Goal: Complete application form

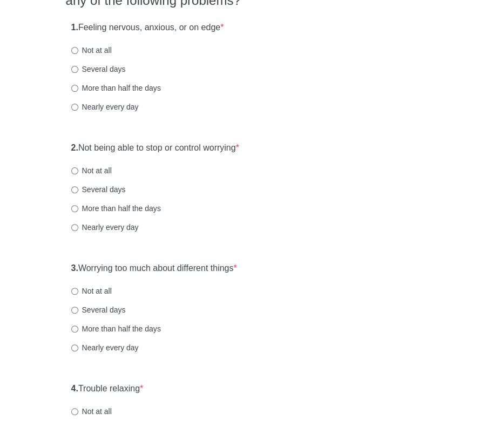
scroll to position [108, 0]
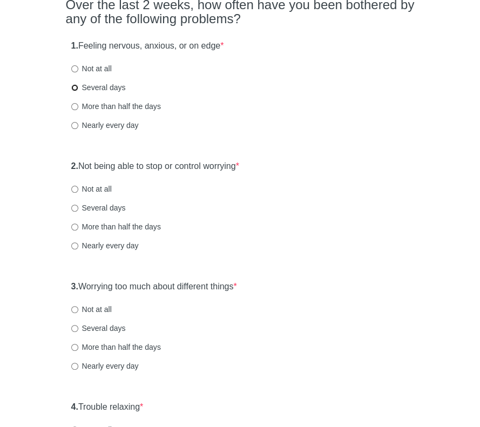
click at [76, 86] on input "Several days" at bounding box center [74, 87] width 7 height 7
radio input "true"
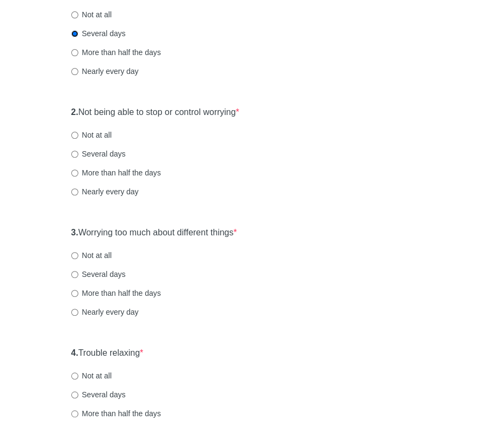
scroll to position [216, 0]
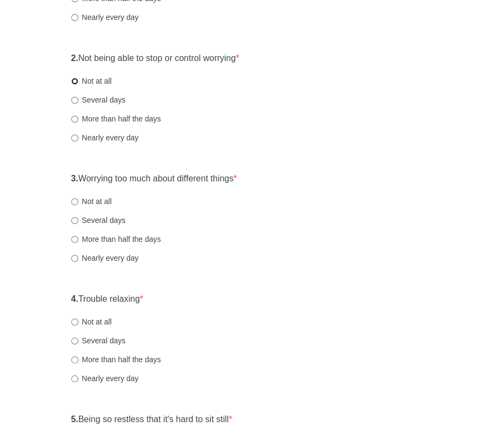
click at [76, 79] on input "Not at all" at bounding box center [74, 81] width 7 height 7
radio input "true"
click at [73, 200] on input "Not at all" at bounding box center [74, 201] width 7 height 7
radio input "true"
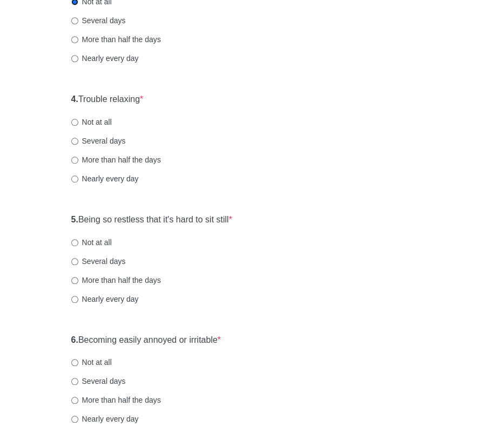
scroll to position [432, 0]
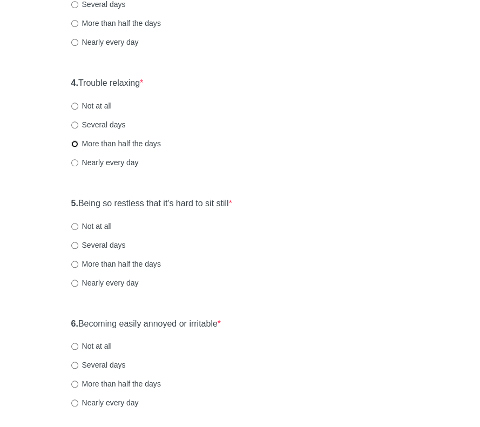
click at [75, 146] on input "More than half the days" at bounding box center [74, 143] width 7 height 7
radio input "true"
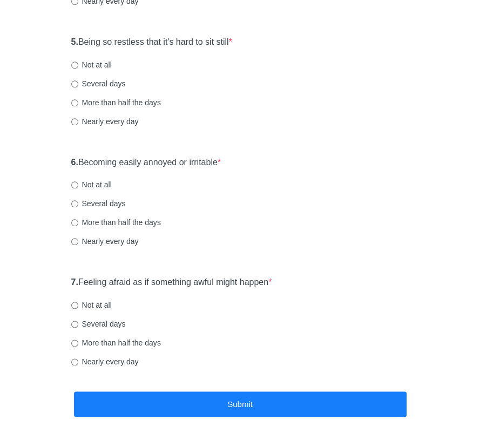
scroll to position [594, 0]
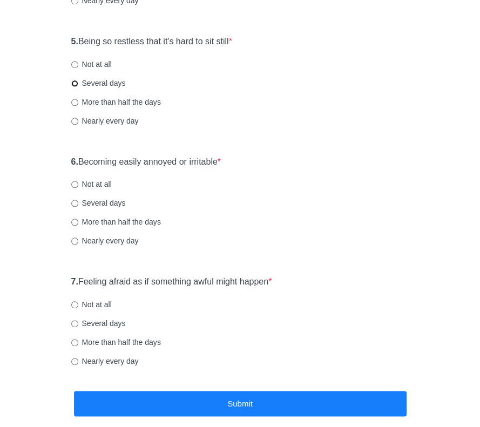
click at [75, 82] on input "Several days" at bounding box center [74, 83] width 7 height 7
radio input "true"
click at [75, 225] on input "More than half the days" at bounding box center [74, 222] width 7 height 7
radio input "true"
click at [75, 305] on input "Not at all" at bounding box center [74, 304] width 7 height 7
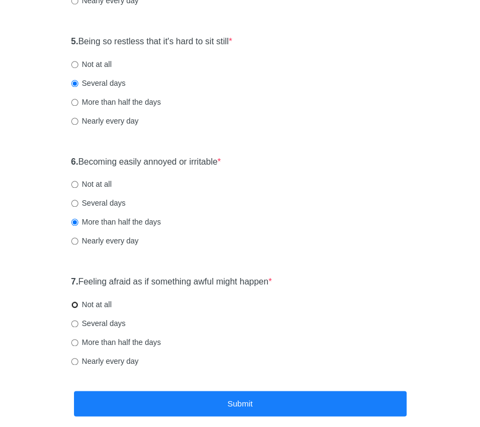
radio input "true"
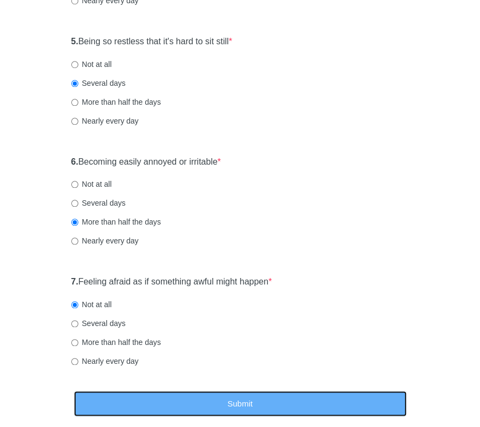
click at [219, 414] on button "Submit" at bounding box center [240, 403] width 333 height 25
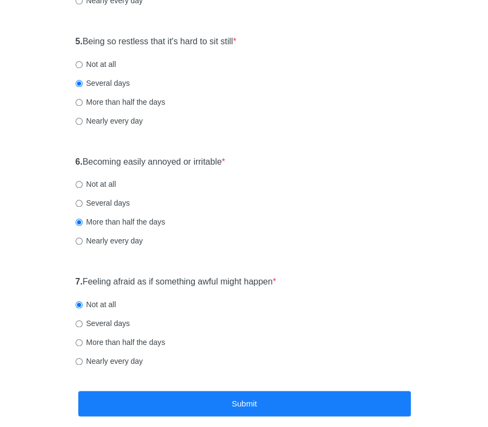
scroll to position [0, 0]
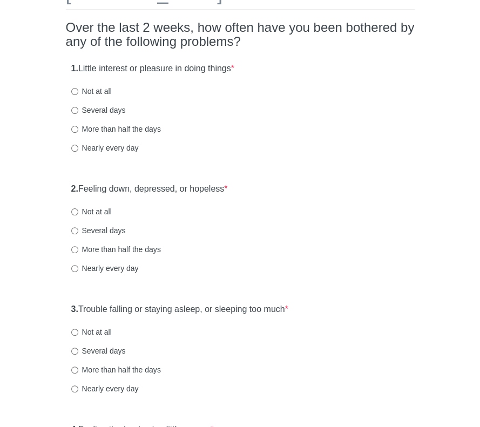
scroll to position [108, 0]
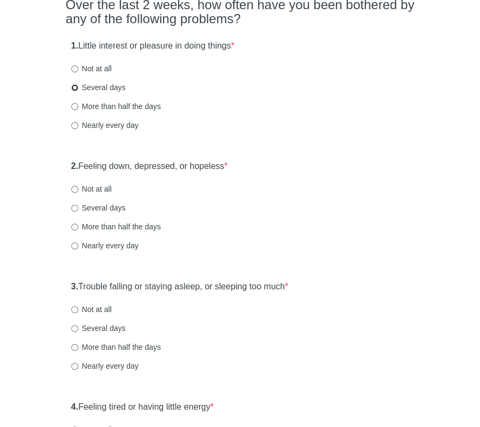
click at [73, 87] on input "Several days" at bounding box center [74, 87] width 7 height 7
radio input "true"
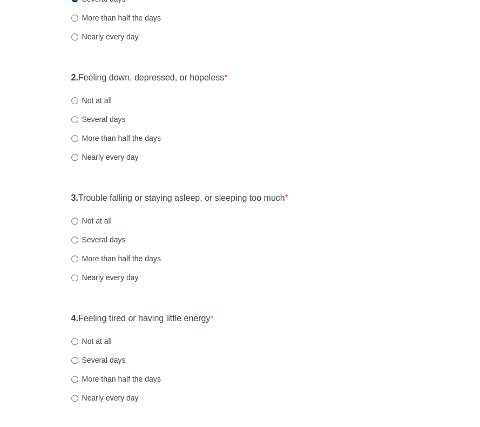
scroll to position [216, 0]
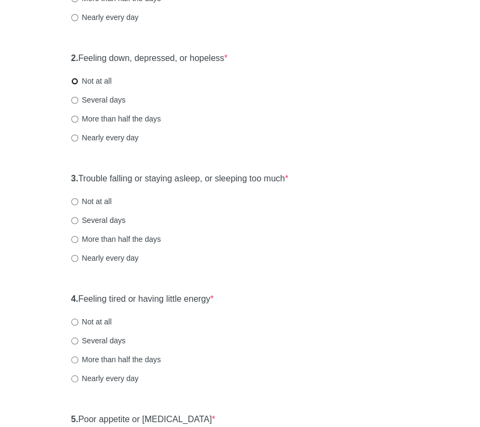
click at [77, 79] on input "Not at all" at bounding box center [74, 81] width 7 height 7
radio input "true"
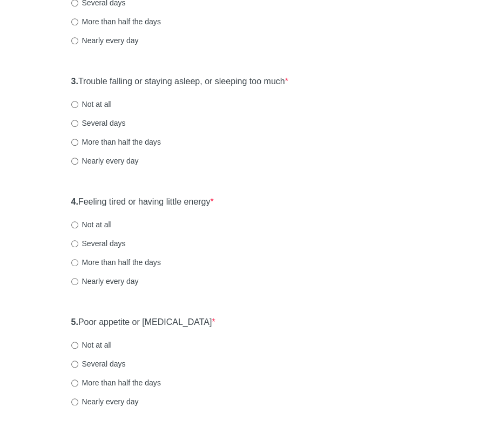
scroll to position [324, 0]
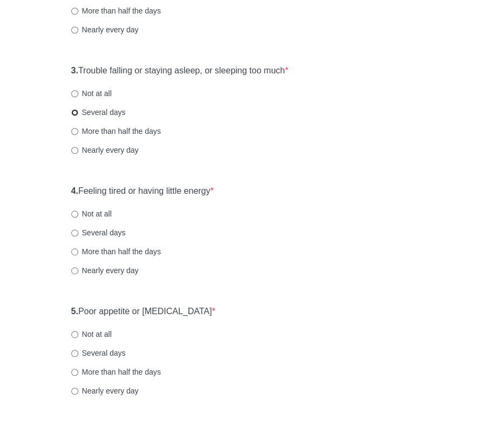
click at [77, 112] on input "Several days" at bounding box center [74, 112] width 7 height 7
radio input "true"
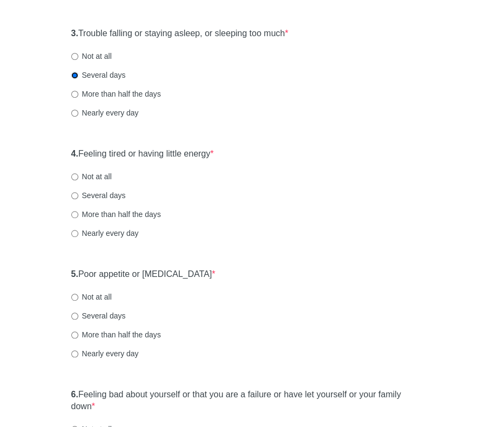
scroll to position [378, 0]
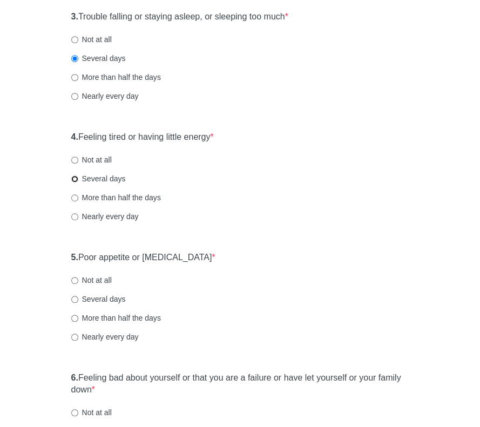
click at [75, 178] on input "Several days" at bounding box center [74, 179] width 7 height 7
radio input "true"
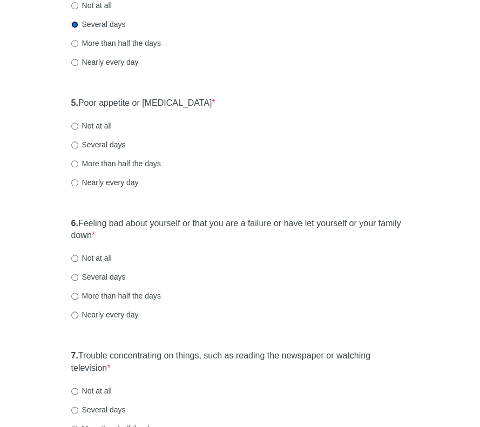
scroll to position [540, 0]
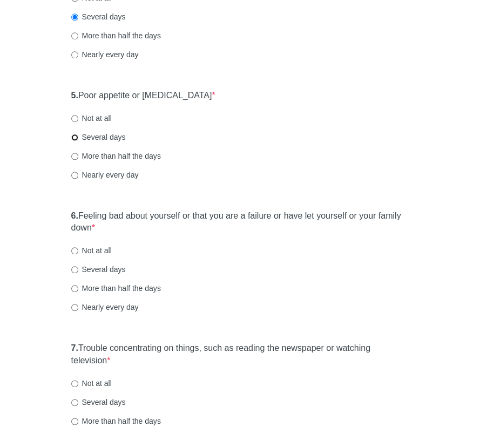
click at [75, 134] on input "Several days" at bounding box center [74, 137] width 7 height 7
radio input "true"
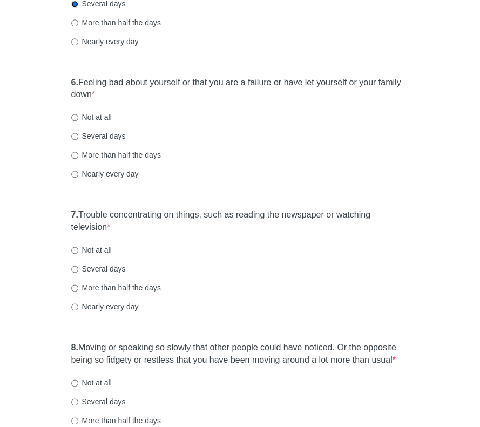
scroll to position [702, 0]
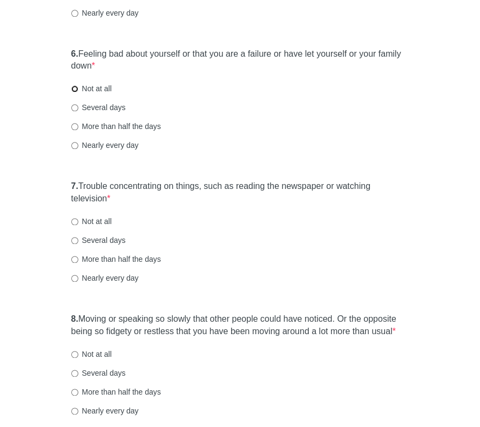
click at [76, 86] on input "Not at all" at bounding box center [74, 88] width 7 height 7
radio input "true"
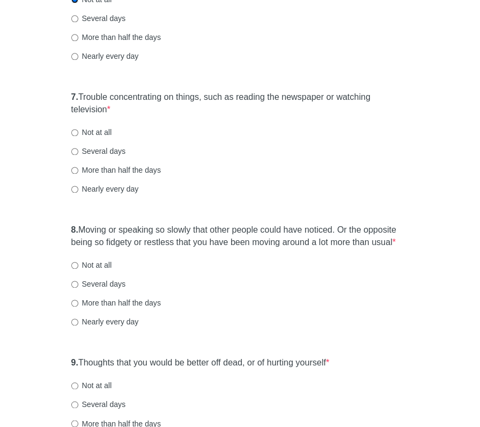
scroll to position [810, 0]
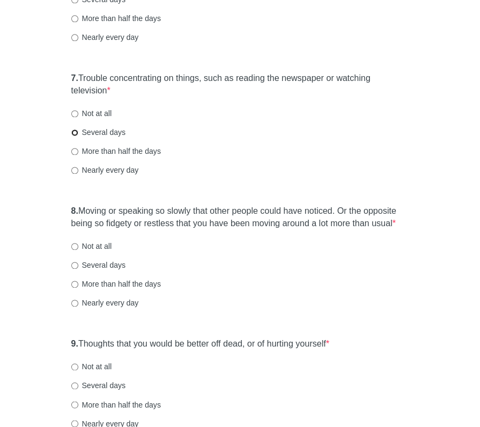
click at [76, 130] on input "Several days" at bounding box center [74, 132] width 7 height 7
radio input "true"
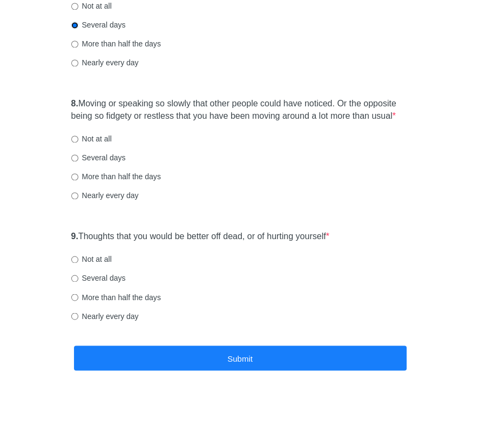
scroll to position [918, 0]
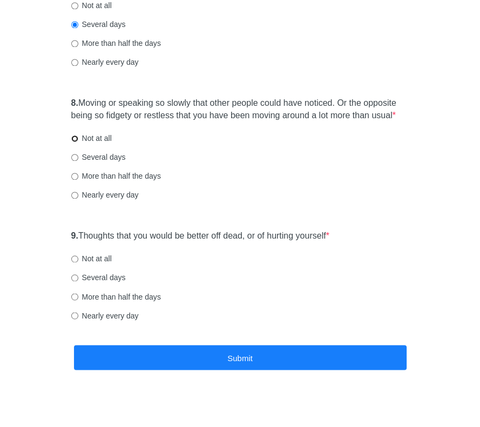
click at [77, 139] on input "Not at all" at bounding box center [74, 138] width 7 height 7
radio input "true"
click at [73, 257] on input "Not at all" at bounding box center [74, 258] width 7 height 7
radio input "true"
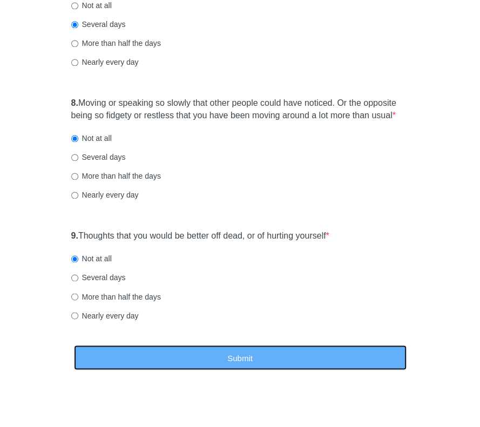
click at [245, 359] on button "Submit" at bounding box center [240, 357] width 333 height 25
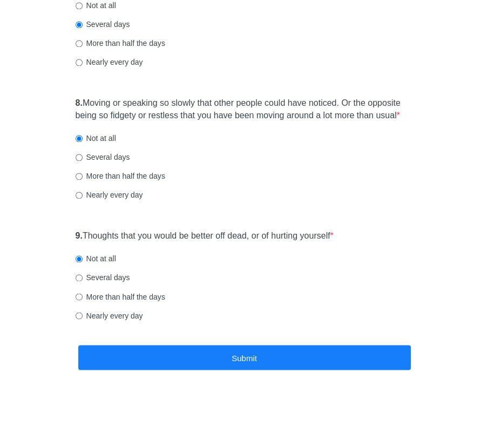
scroll to position [0, 0]
